Goal: Information Seeking & Learning: Find contact information

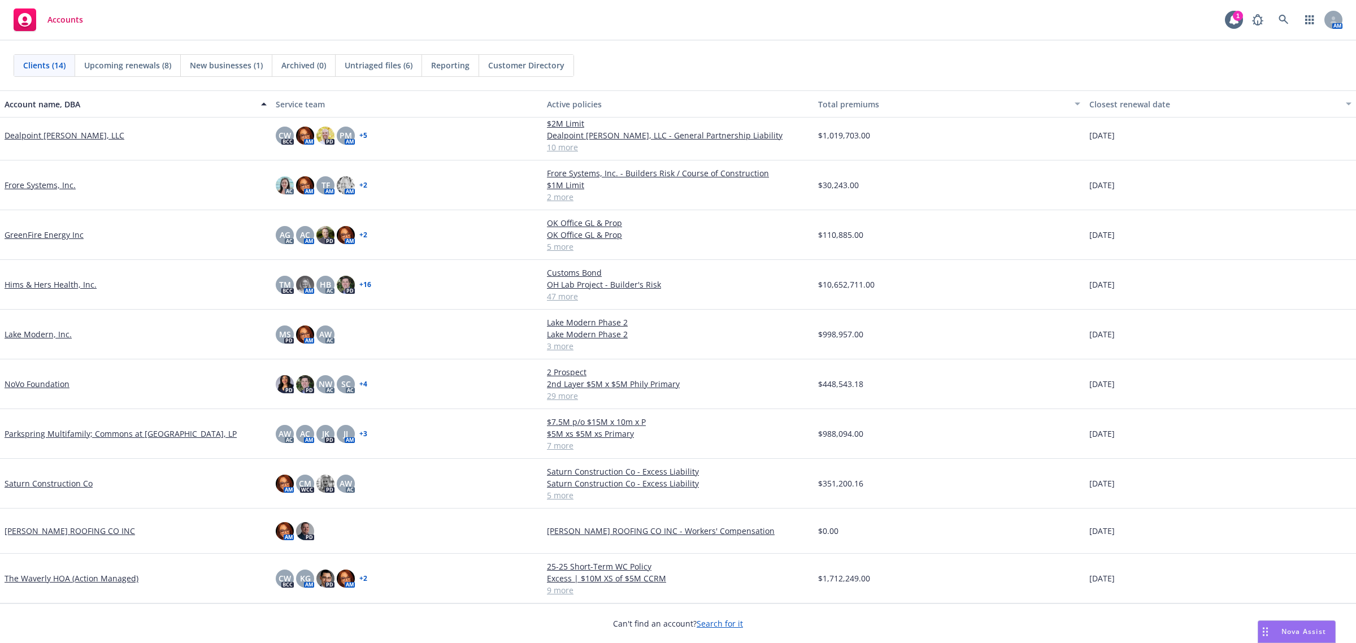
scroll to position [193, 0]
click at [105, 576] on link "The Waverly HOA (Action Managed)" at bounding box center [72, 578] width 134 height 12
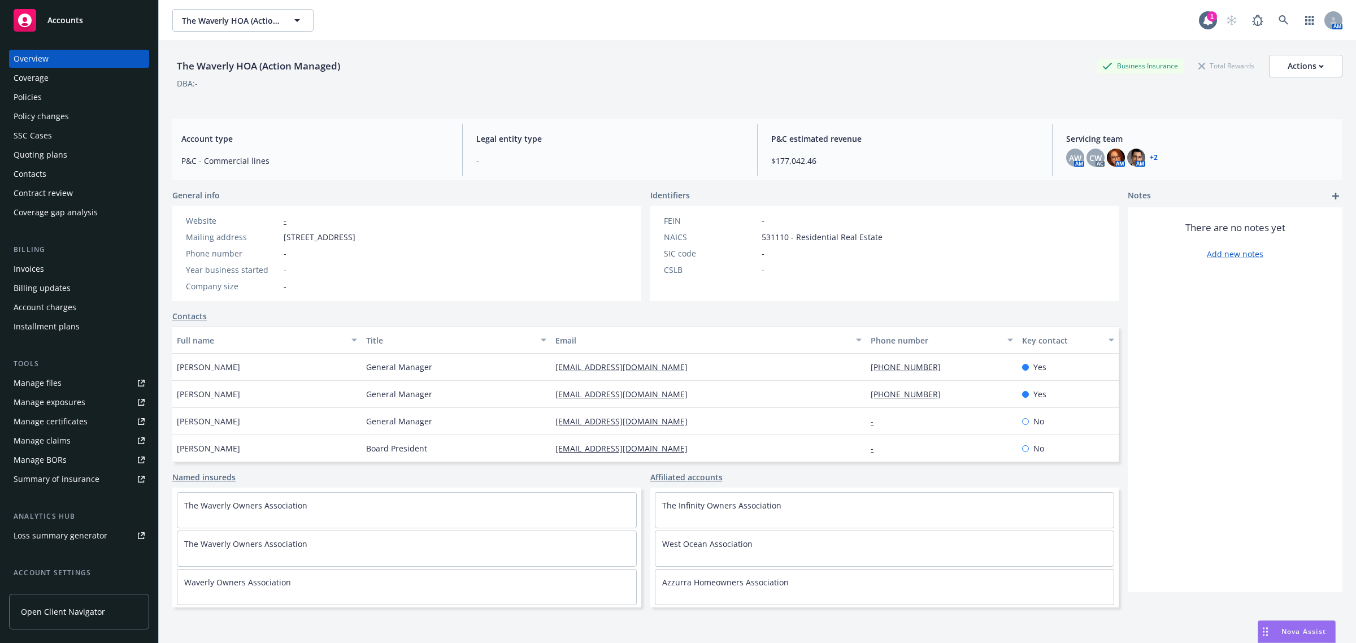
click at [61, 97] on div "Policies" at bounding box center [79, 97] width 131 height 18
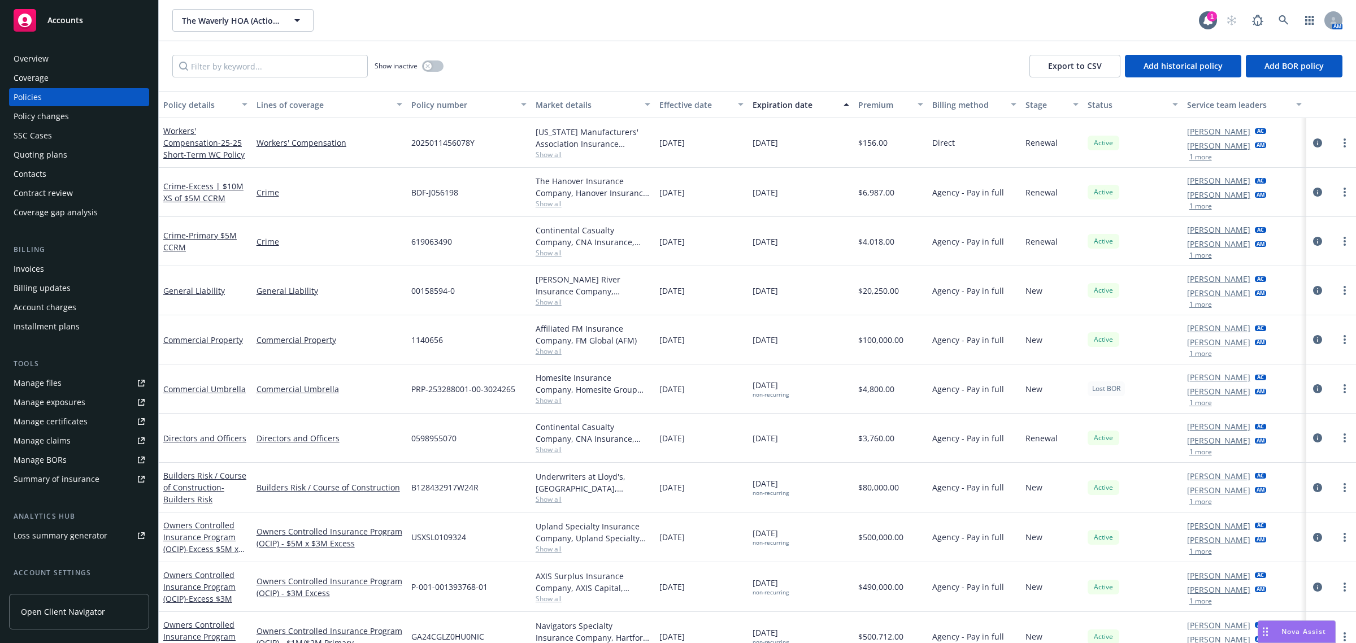
scroll to position [20, 0]
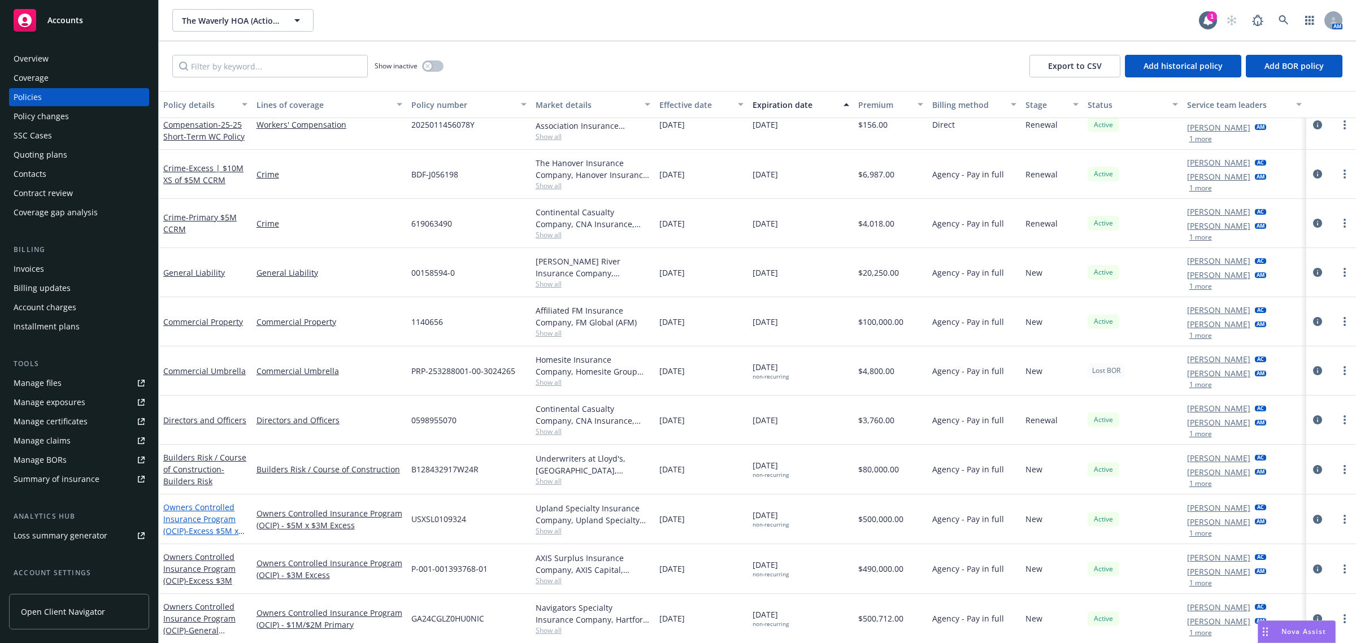
click at [210, 515] on link "Owners Controlled Insurance Program (OCIP) - Excess $5M x $3M" at bounding box center [200, 525] width 75 height 46
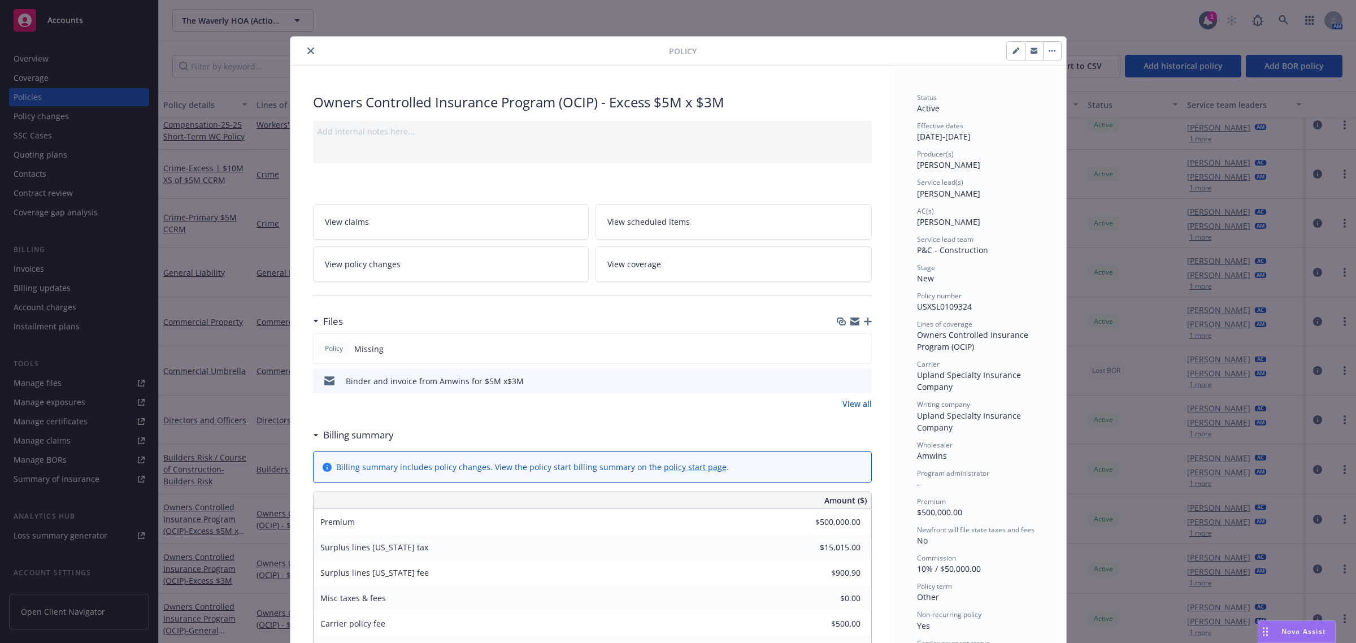
click at [856, 380] on icon "preview file" at bounding box center [861, 380] width 10 height 8
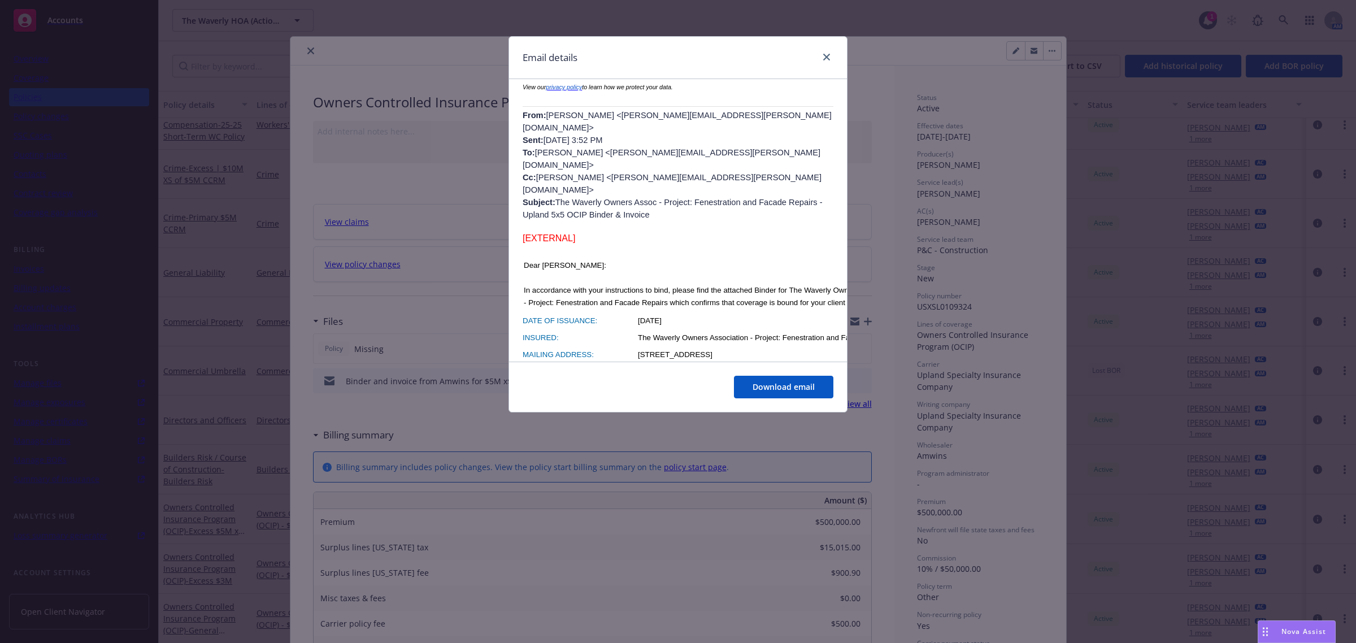
scroll to position [283, 0]
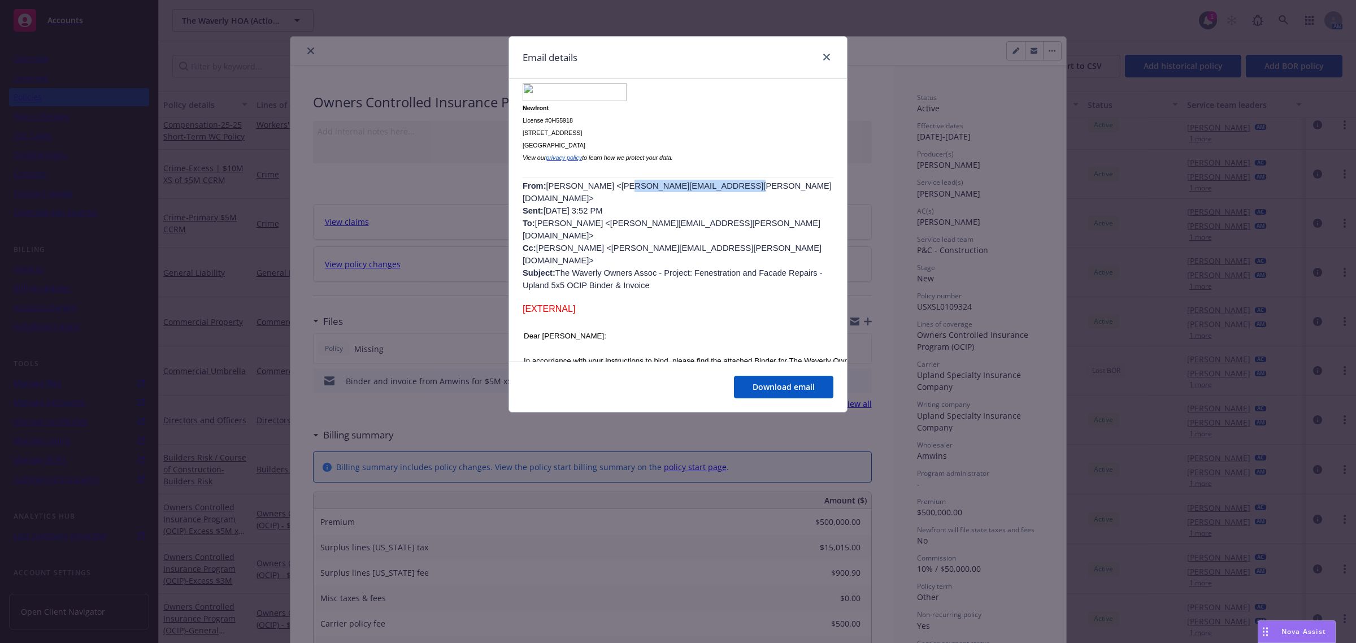
drag, startPoint x: 603, startPoint y: 191, endPoint x: 707, endPoint y: 199, distance: 104.8
click at [707, 199] on p "From: [PERSON_NAME] <[PERSON_NAME][EMAIL_ADDRESS][PERSON_NAME][DOMAIN_NAME]> Se…" at bounding box center [678, 236] width 311 height 112
copy p "[PERSON_NAME][EMAIL_ADDRESS][PERSON_NAME][DOMAIN_NAME]"
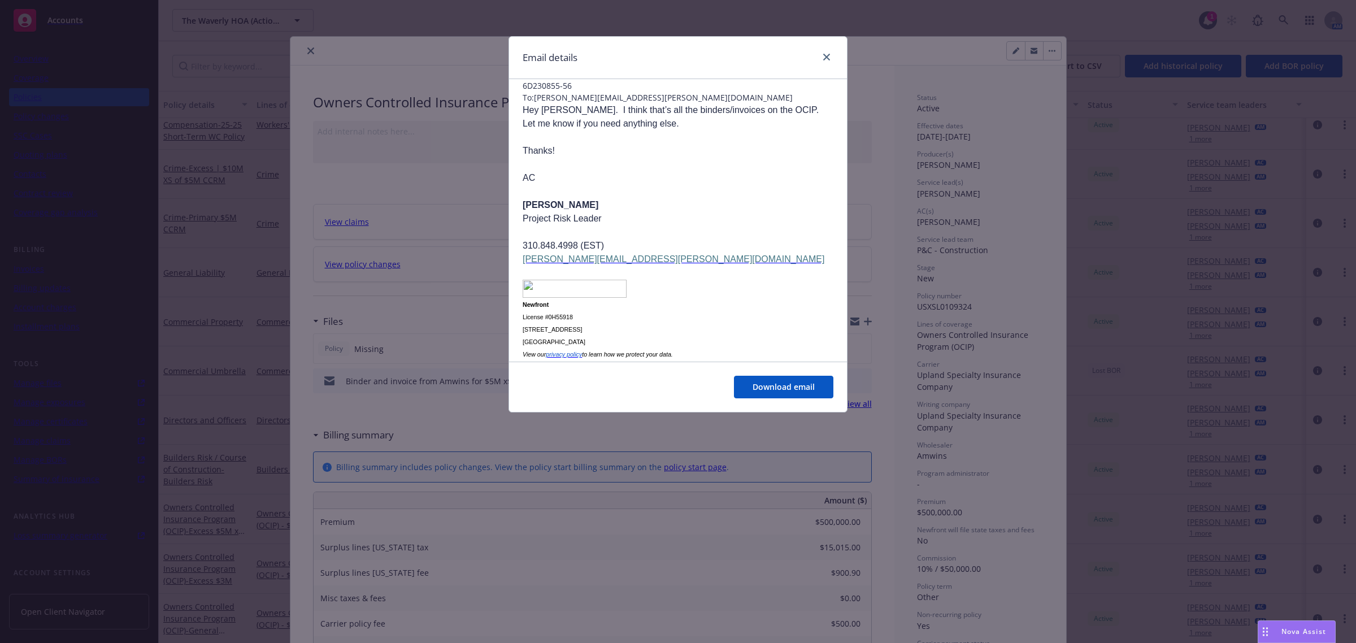
scroll to position [0, 0]
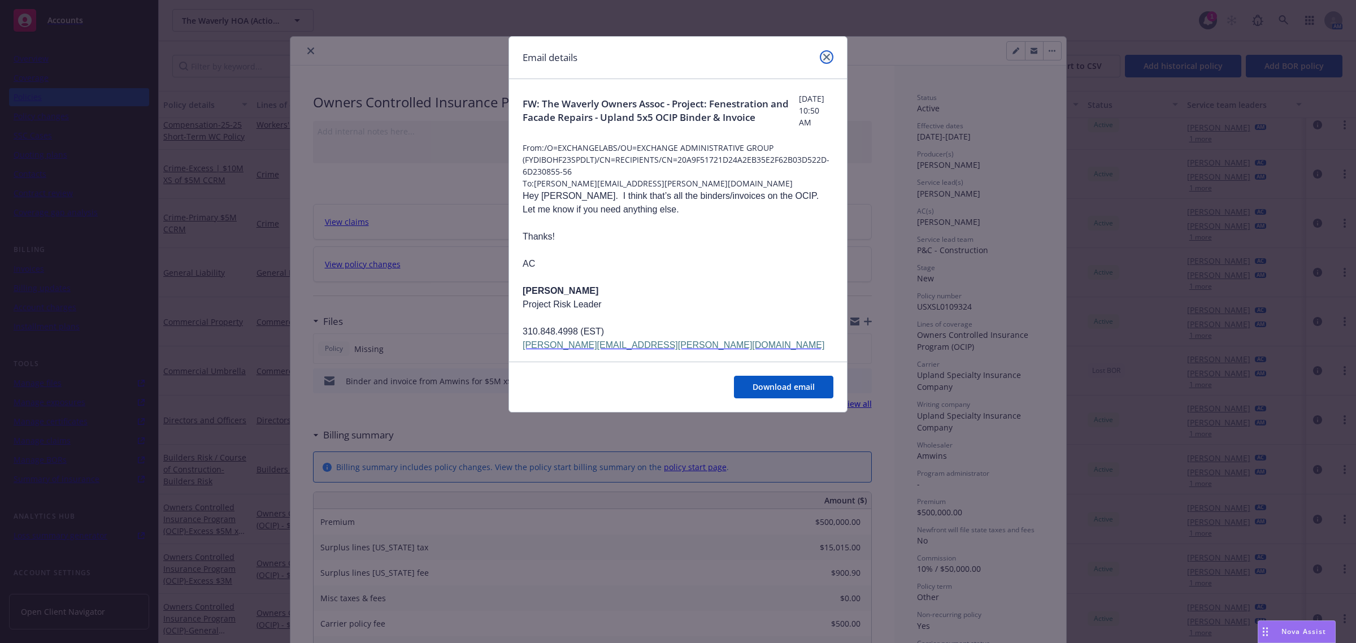
click at [827, 53] on link "close" at bounding box center [827, 57] width 14 height 14
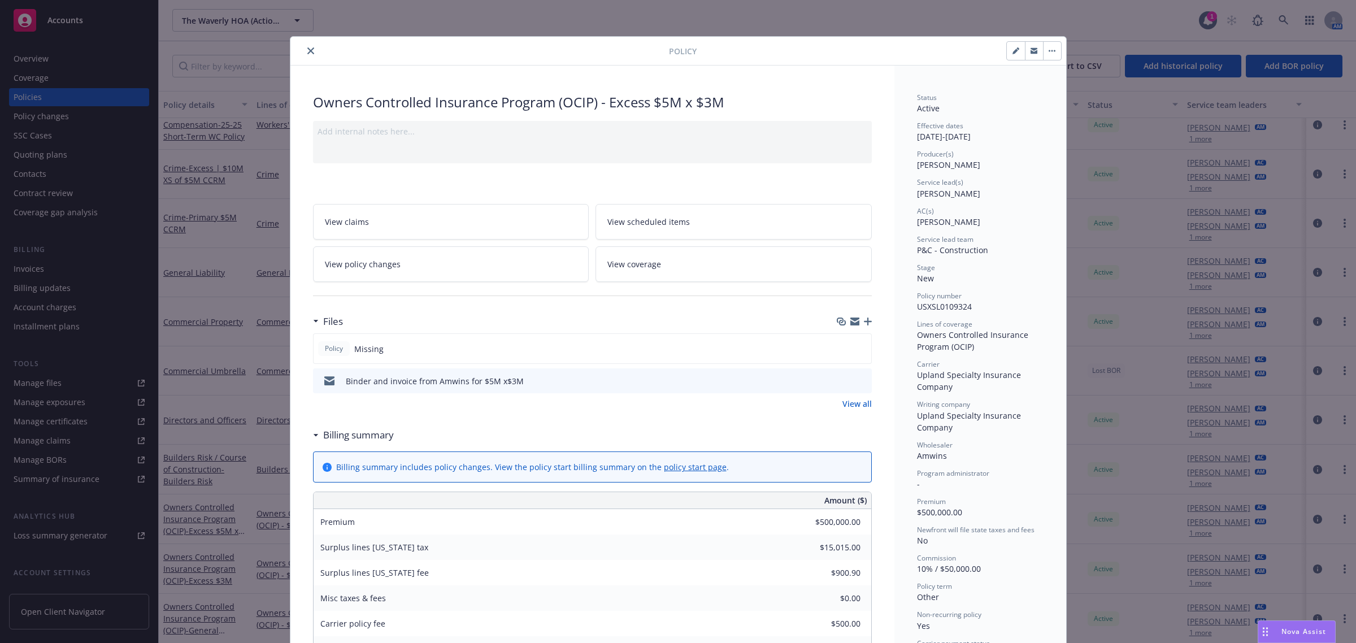
click at [1049, 50] on icon "button" at bounding box center [1052, 51] width 7 height 2
click at [307, 49] on icon "close" at bounding box center [310, 50] width 7 height 7
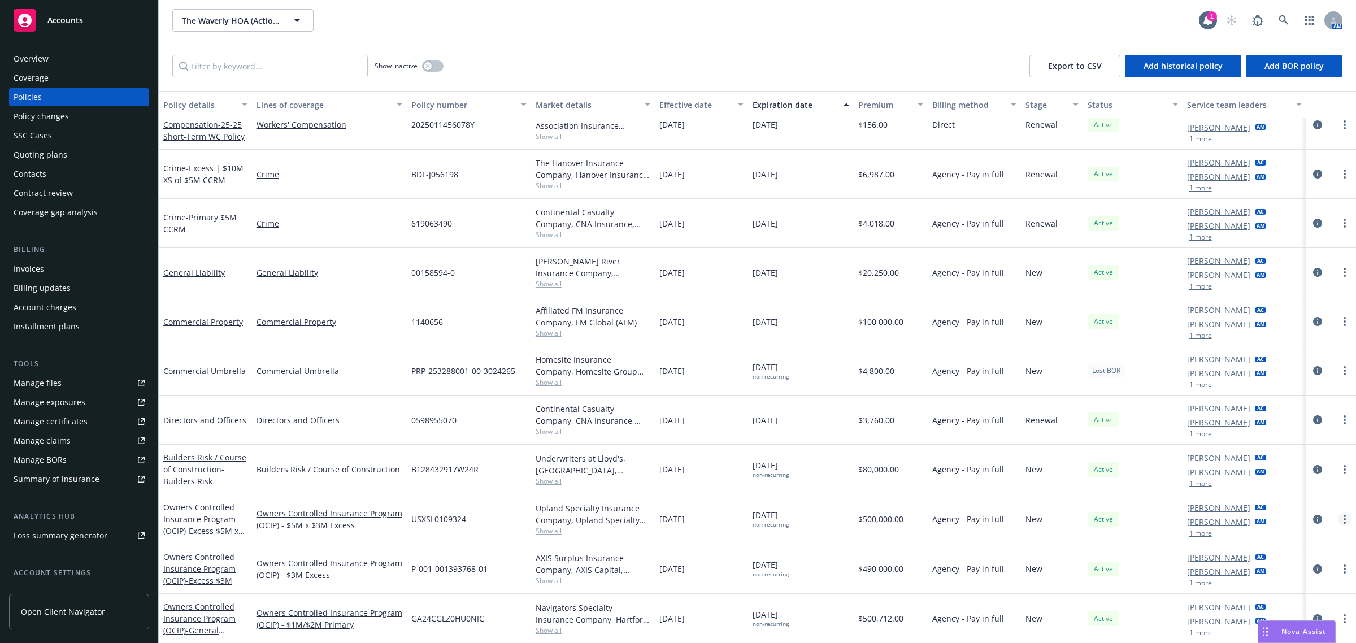
click at [1338, 515] on link "more" at bounding box center [1345, 520] width 14 height 14
click at [1306, 504] on link "Copy logging email" at bounding box center [1285, 505] width 133 height 23
click at [63, 20] on span "Accounts" at bounding box center [65, 20] width 36 height 9
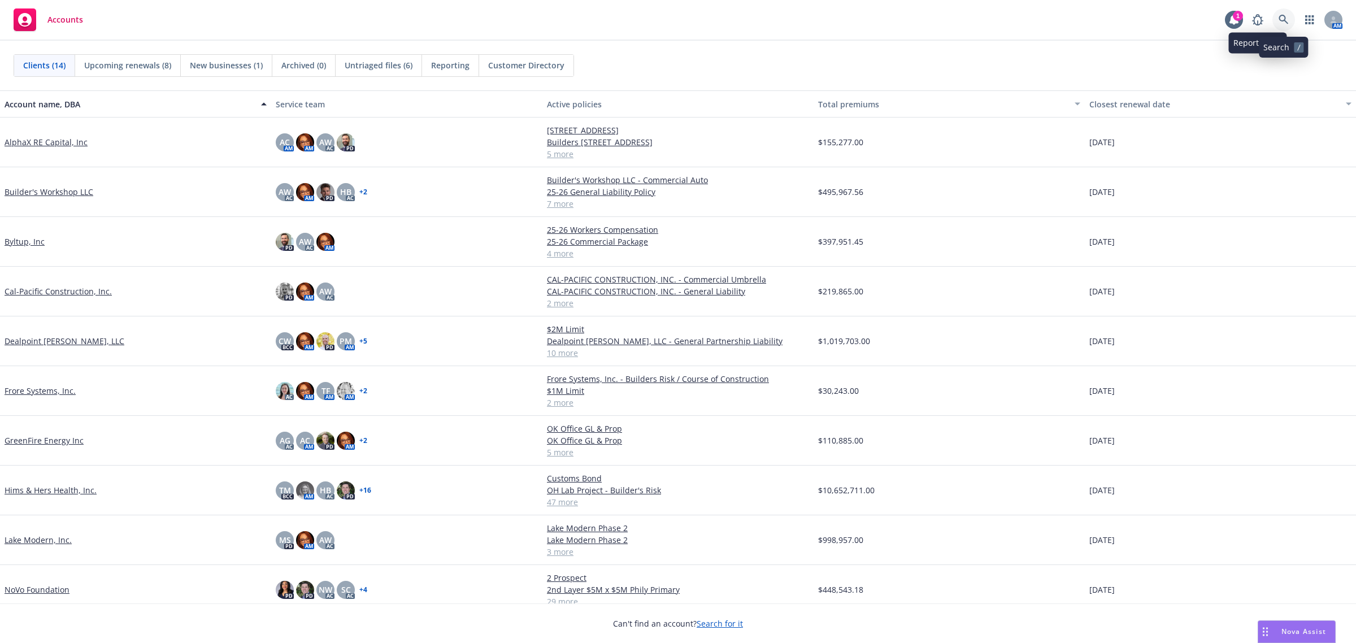
click at [1281, 20] on icon at bounding box center [1284, 20] width 10 height 10
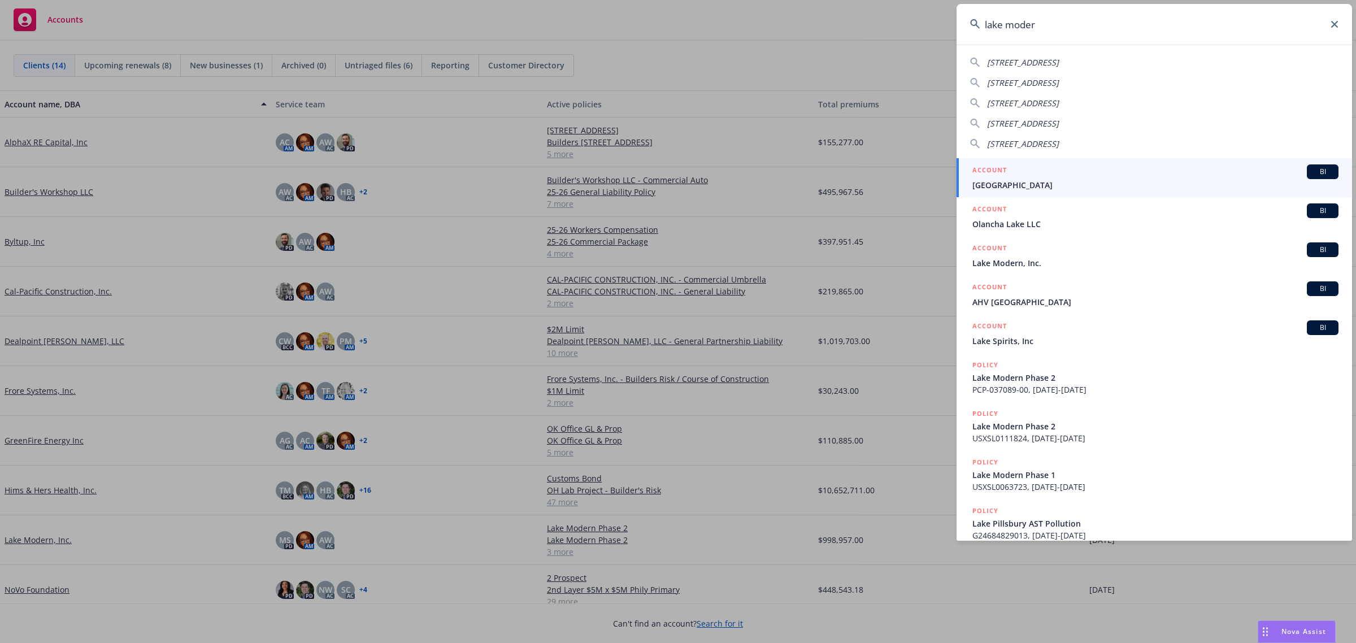
type input "lake modern"
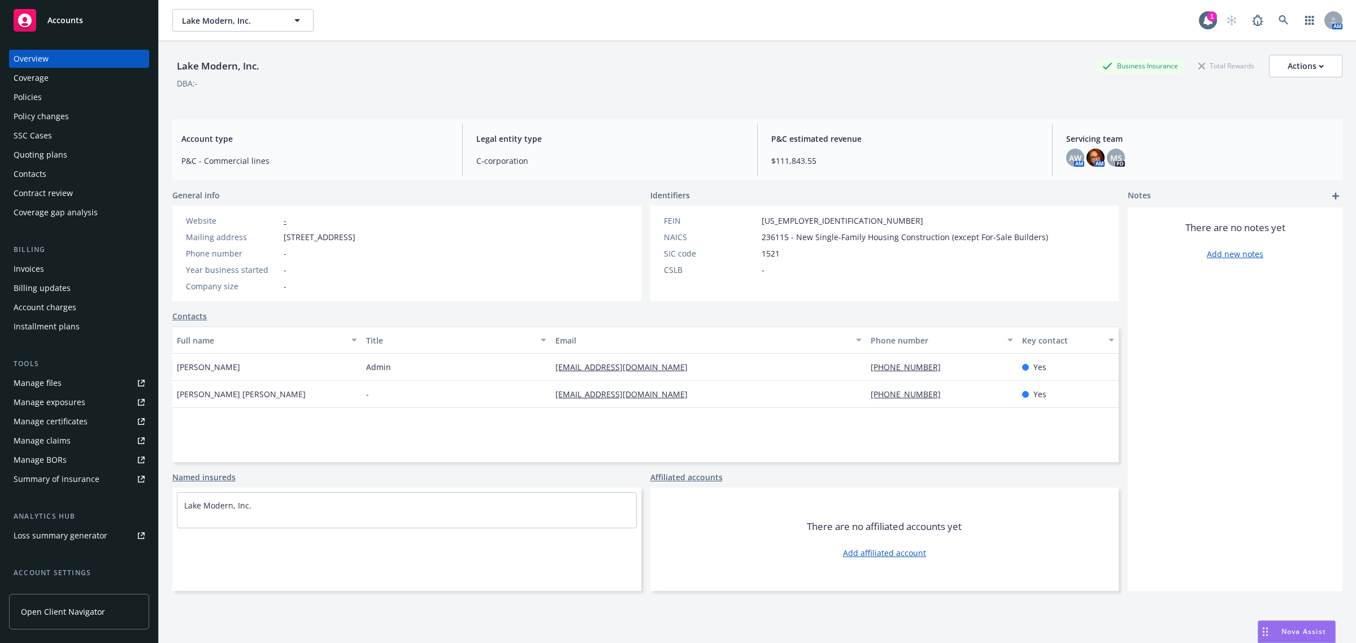
click at [58, 102] on div "Policies" at bounding box center [79, 97] width 131 height 18
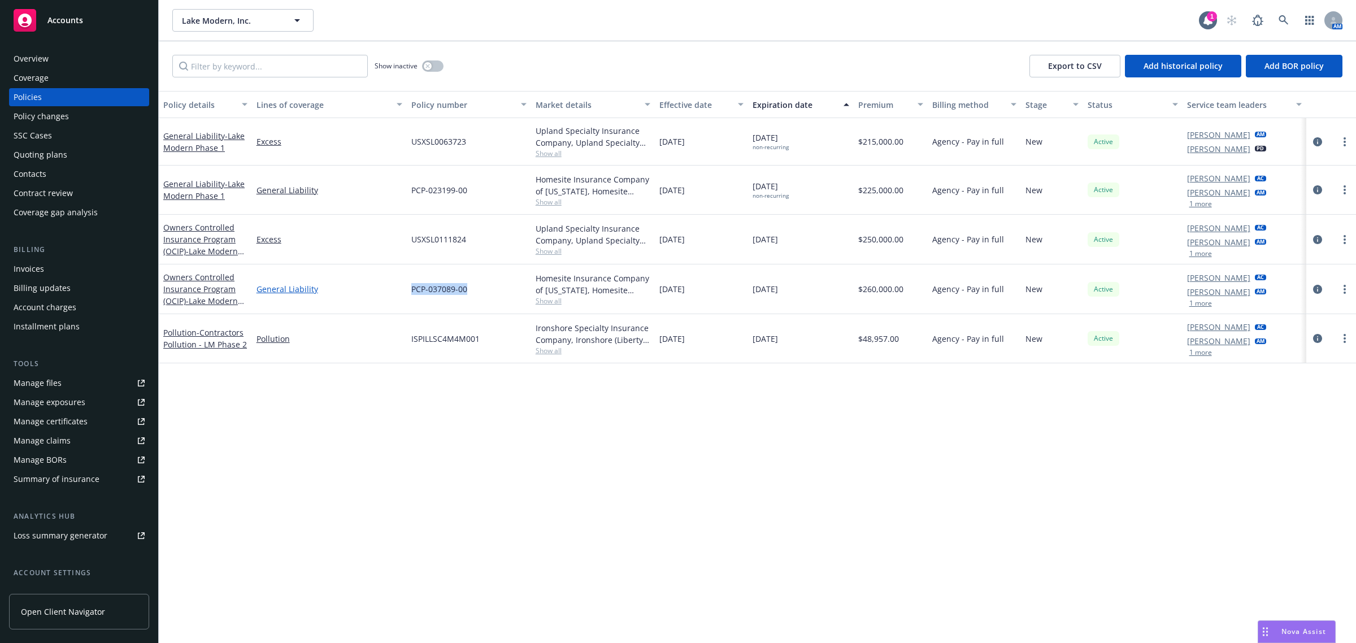
drag, startPoint x: 472, startPoint y: 288, endPoint x: 394, endPoint y: 289, distance: 77.4
click at [394, 289] on div "Owners Controlled Insurance Program (OCIP) - Lake Modern Phase 2 General Liabil…" at bounding box center [757, 289] width 1197 height 50
copy div "PCP-037089-00"
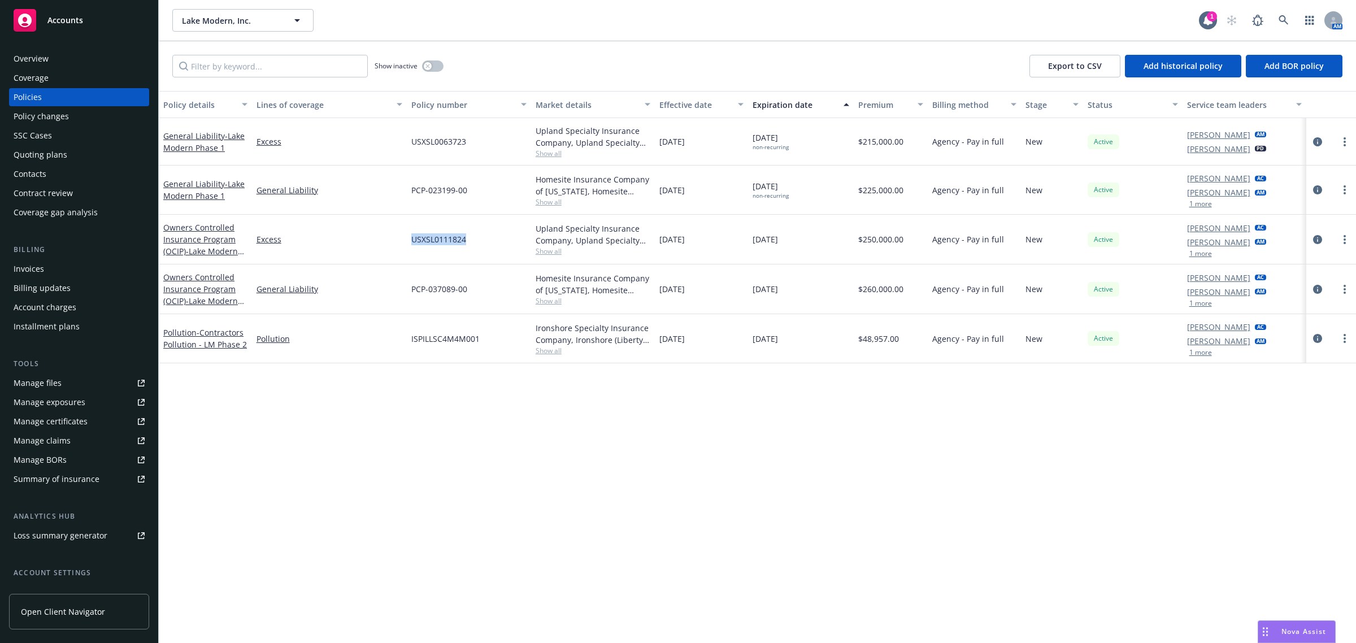
drag, startPoint x: 410, startPoint y: 241, endPoint x: 472, endPoint y: 243, distance: 62.8
click at [472, 243] on div "USXSL0111824" at bounding box center [469, 240] width 124 height 50
copy span "USXSL0111824"
drag, startPoint x: 256, startPoint y: 20, endPoint x: 177, endPoint y: 21, distance: 79.1
click at [177, 21] on button "Lake Modern, Inc." at bounding box center [242, 20] width 141 height 23
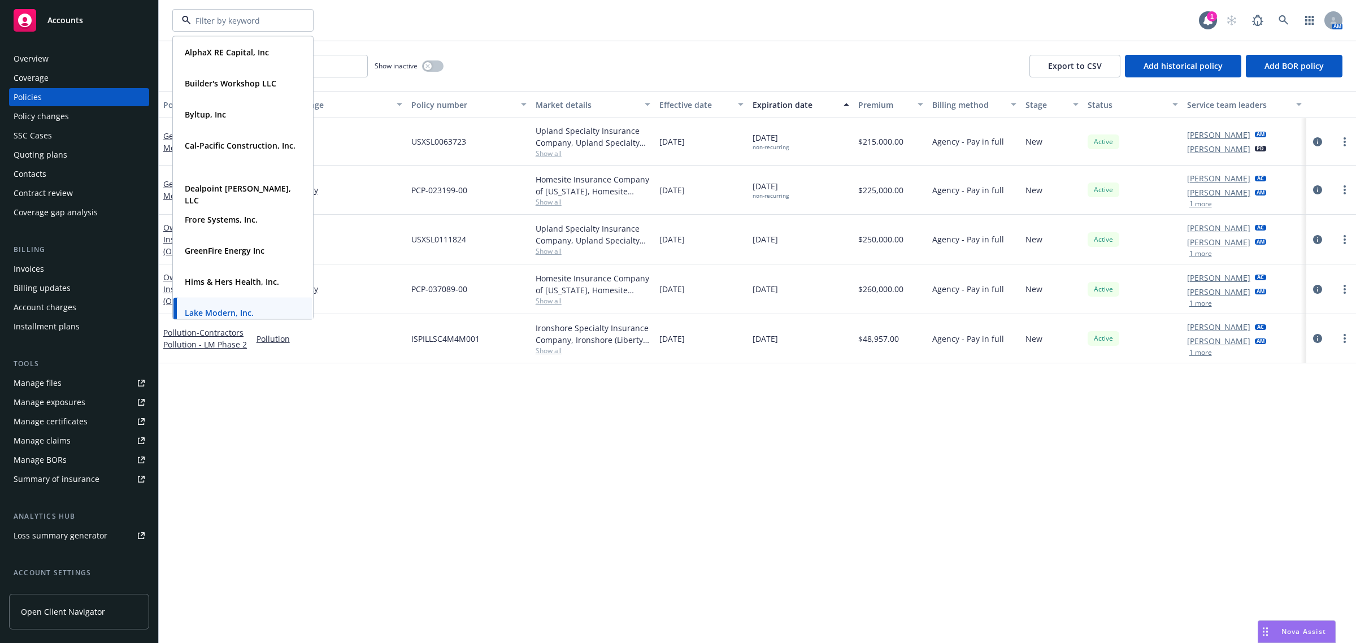
click at [583, 26] on div "AlphaX RE Capital, Inc Type Commercial FEIN [US_EMPLOYER_IDENTIFICATION_NUMBER]…" at bounding box center [685, 20] width 1027 height 23
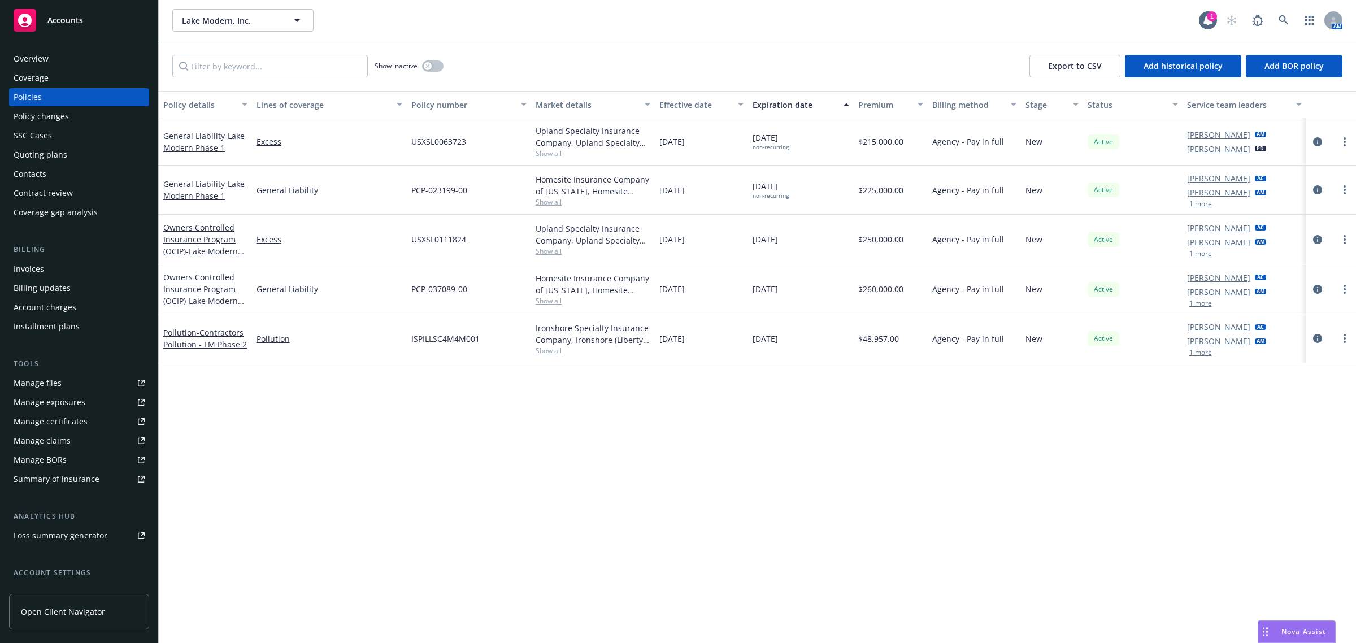
click at [54, 57] on div "Overview" at bounding box center [79, 59] width 131 height 18
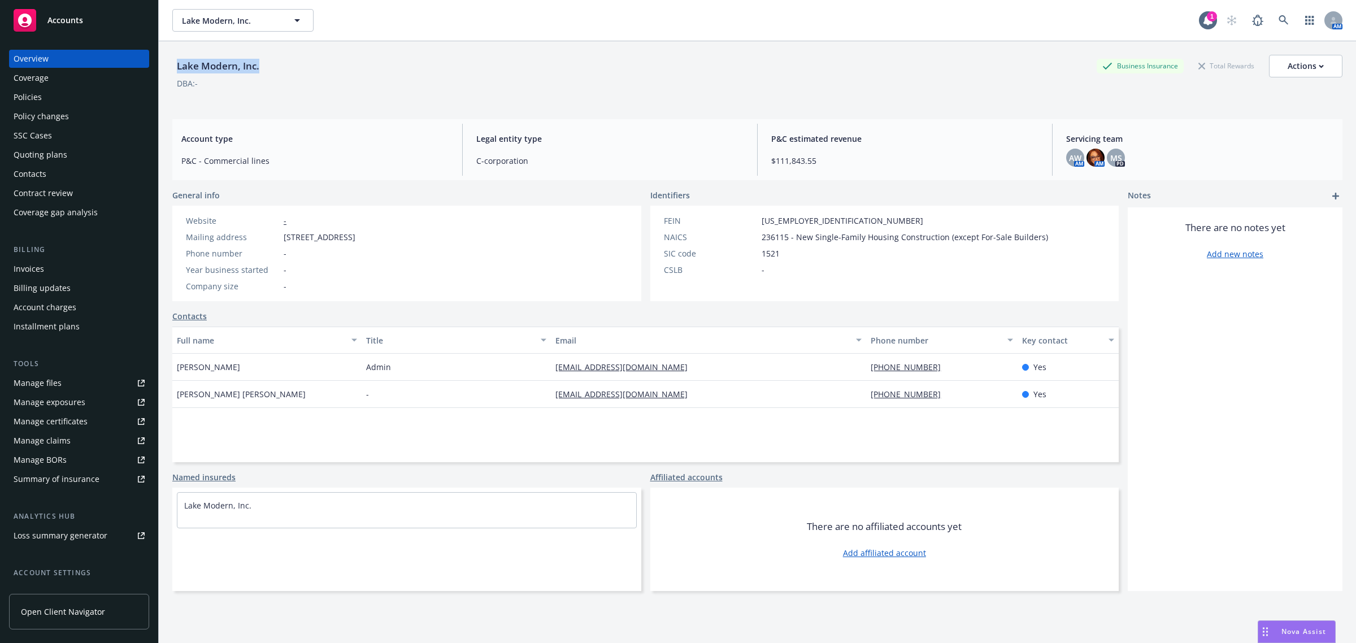
drag, startPoint x: 270, startPoint y: 69, endPoint x: 159, endPoint y: 69, distance: 110.2
click at [159, 69] on div "Lake Modern, Inc. Business Insurance Total Rewards Actions DBA: - Account type …" at bounding box center [757, 362] width 1197 height 643
copy div "Lake Modern, Inc."
click at [70, 95] on div "Policies" at bounding box center [79, 97] width 131 height 18
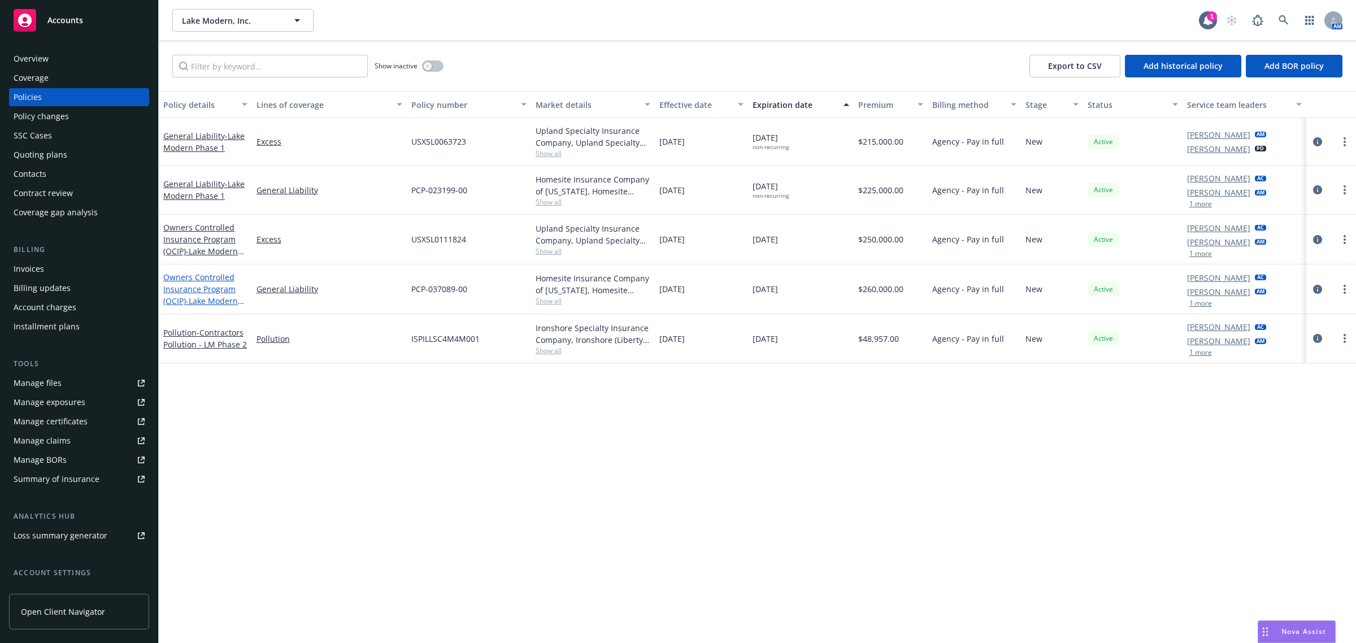
click at [195, 286] on link "Owners Controlled Insurance Program (OCIP) - Lake Modern Phase 2" at bounding box center [200, 295] width 75 height 46
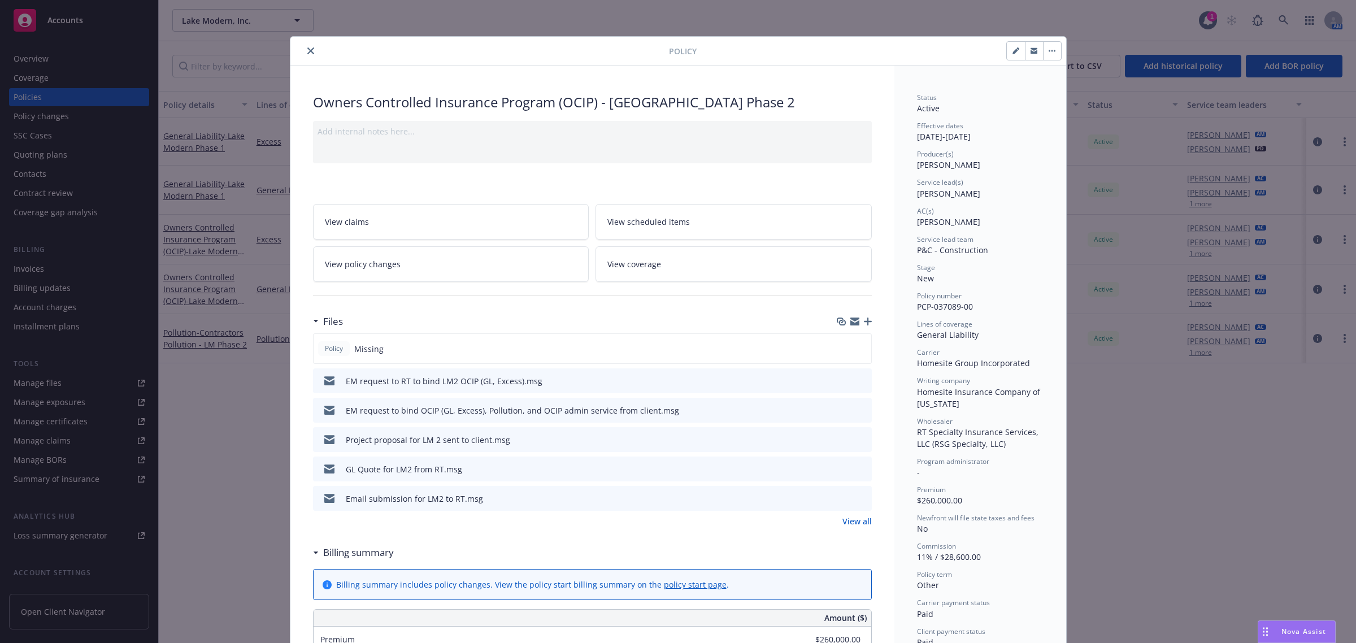
click at [856, 381] on icon "preview file" at bounding box center [861, 380] width 10 height 8
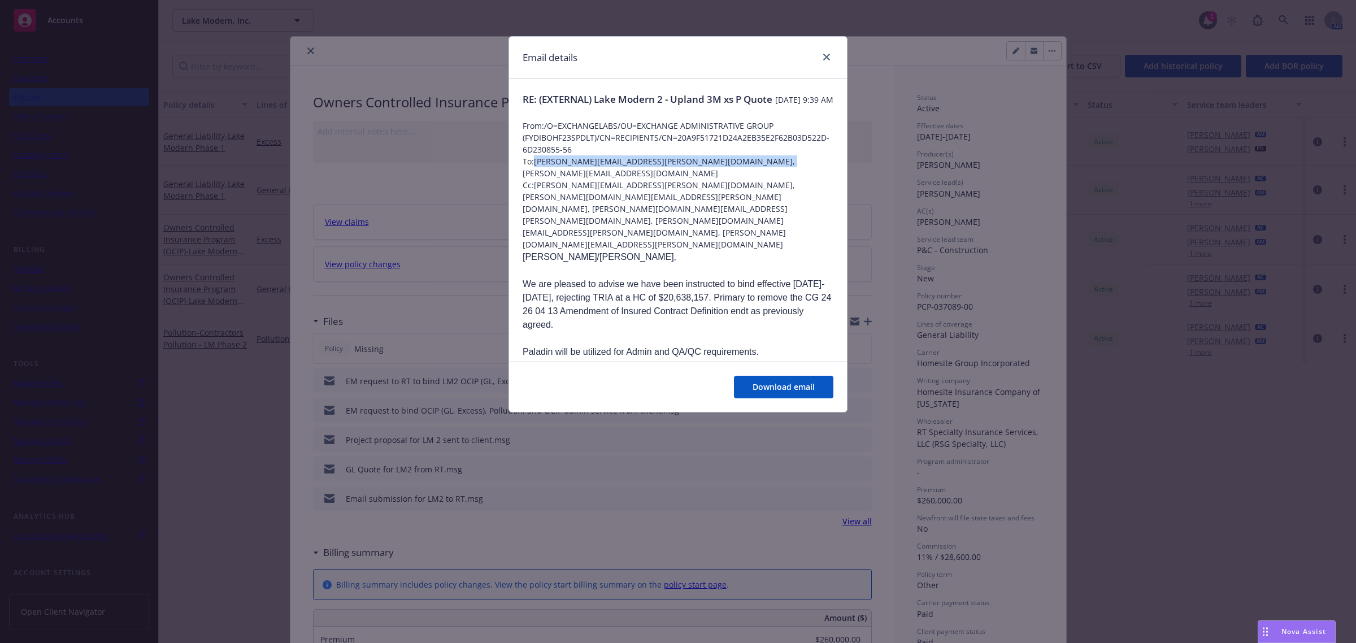
drag, startPoint x: 536, startPoint y: 176, endPoint x: 790, endPoint y: 172, distance: 254.3
click at [790, 172] on span "To: [PERSON_NAME][EMAIL_ADDRESS][PERSON_NAME][DOMAIN_NAME], [PERSON_NAME][EMAIL…" at bounding box center [678, 167] width 311 height 24
copy span "[PERSON_NAME][EMAIL_ADDRESS][PERSON_NAME][DOMAIN_NAME], [PERSON_NAME][EMAIL_ADD…"
drag, startPoint x: 822, startPoint y: 58, endPoint x: 666, endPoint y: 83, distance: 158.4
click at [822, 58] on link "close" at bounding box center [827, 57] width 14 height 14
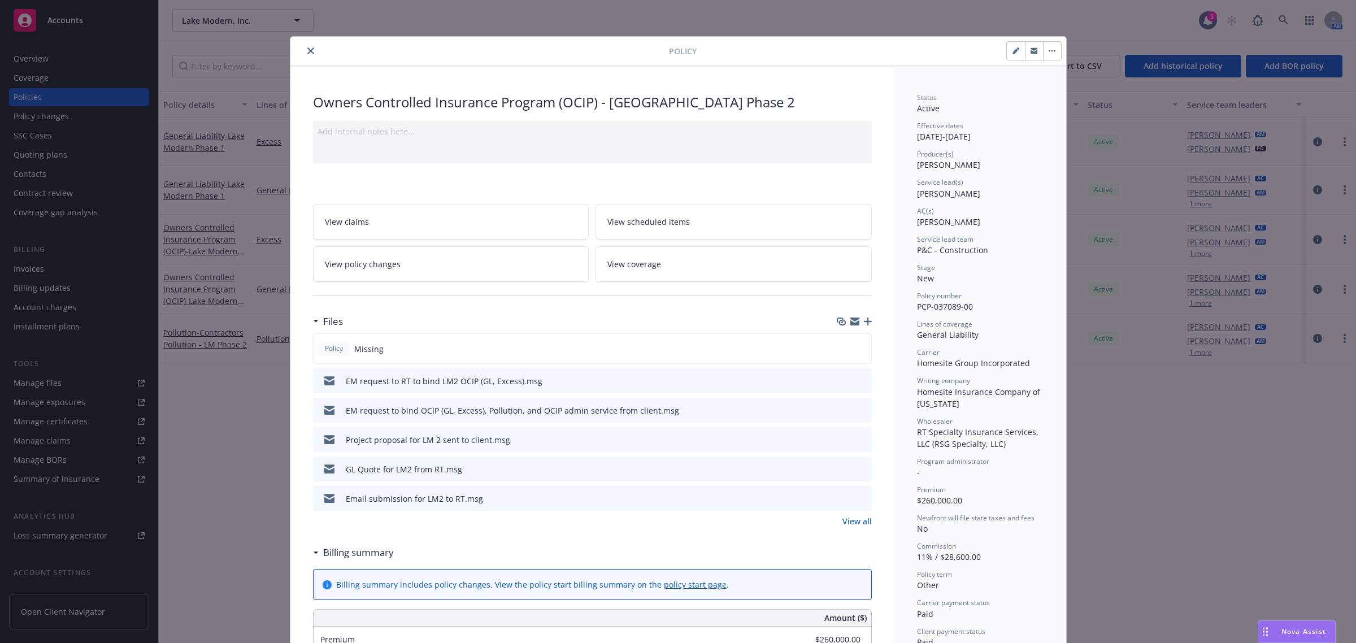
click at [307, 49] on icon "close" at bounding box center [310, 50] width 7 height 7
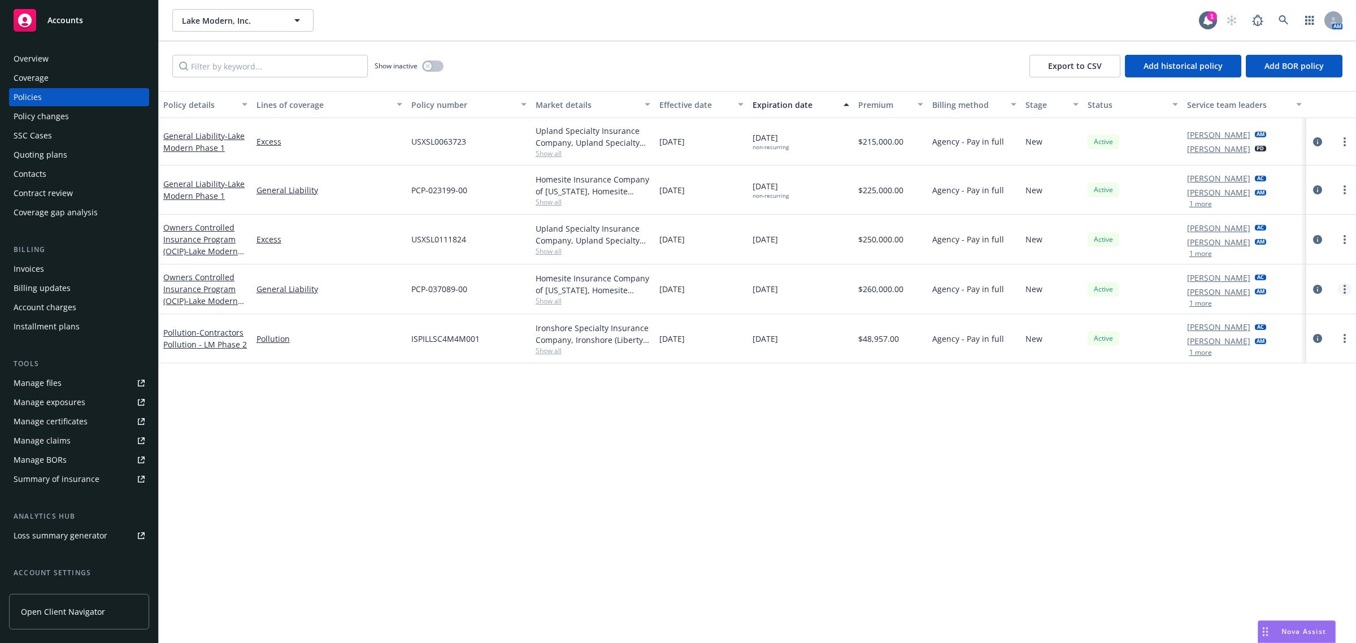
click at [1347, 289] on link "more" at bounding box center [1345, 290] width 14 height 14
click at [1290, 450] on link "Copy logging email" at bounding box center [1285, 448] width 133 height 23
